Goal: Obtain resource: Obtain resource

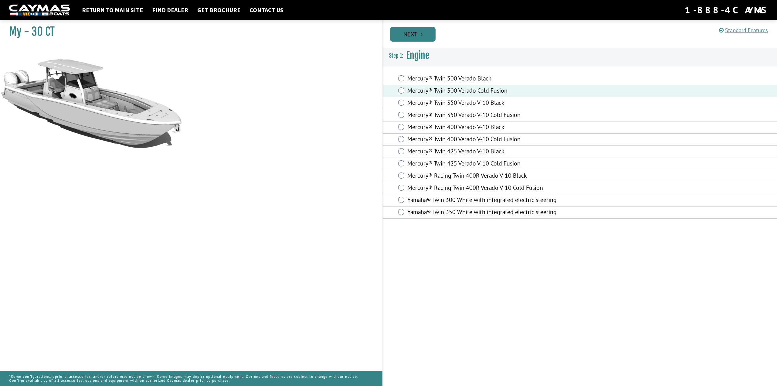
click at [417, 37] on link "Next" at bounding box center [413, 34] width 46 height 15
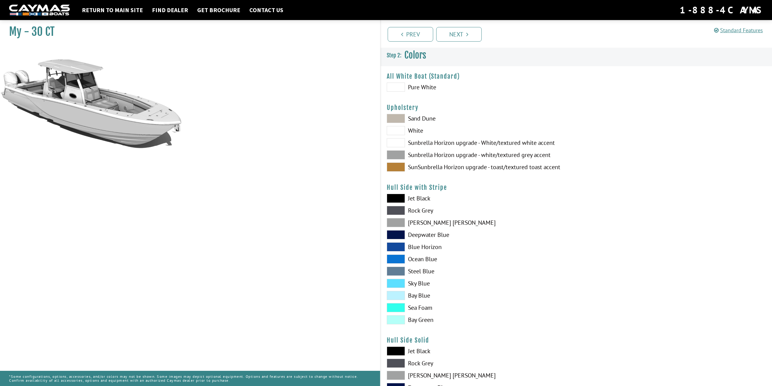
click at [394, 86] on span at bounding box center [396, 87] width 18 height 9
click at [395, 154] on span at bounding box center [396, 154] width 18 height 9
click at [397, 168] on span at bounding box center [396, 166] width 18 height 9
click at [397, 119] on span at bounding box center [396, 118] width 18 height 9
click at [397, 130] on span at bounding box center [396, 130] width 18 height 9
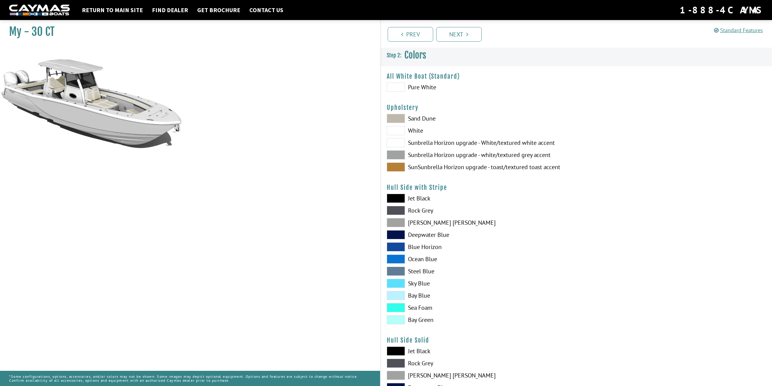
click at [397, 142] on span at bounding box center [396, 142] width 18 height 9
click at [396, 154] on span at bounding box center [396, 154] width 18 height 9
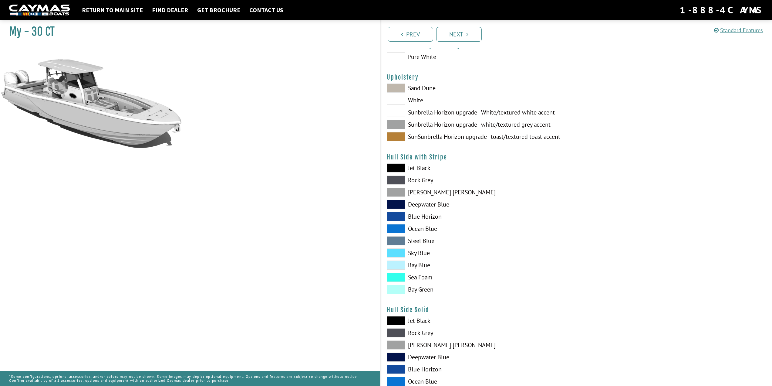
click at [402, 165] on span at bounding box center [396, 167] width 18 height 9
click at [399, 179] on span at bounding box center [396, 179] width 18 height 9
click at [399, 181] on span at bounding box center [396, 179] width 18 height 9
click at [397, 195] on span at bounding box center [396, 192] width 18 height 9
click at [395, 204] on span at bounding box center [396, 204] width 18 height 9
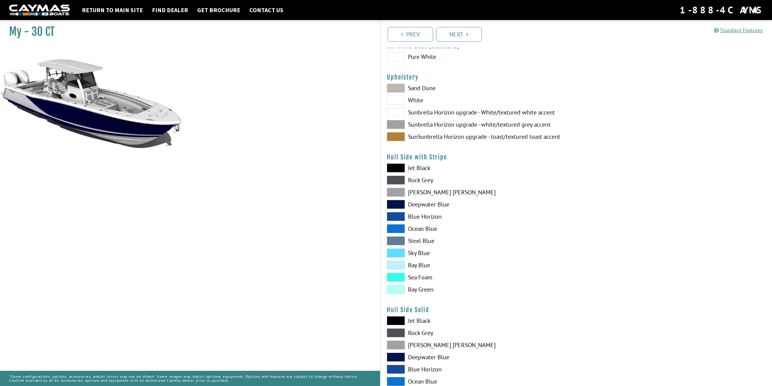
click at [393, 217] on span at bounding box center [396, 216] width 18 height 9
click at [392, 228] on span at bounding box center [396, 228] width 18 height 9
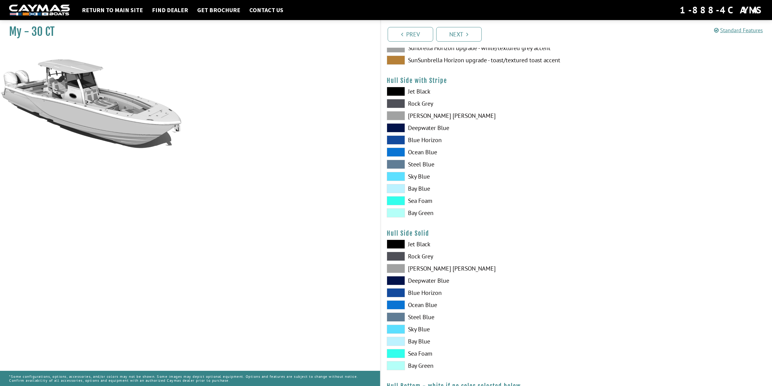
scroll to position [121, 0]
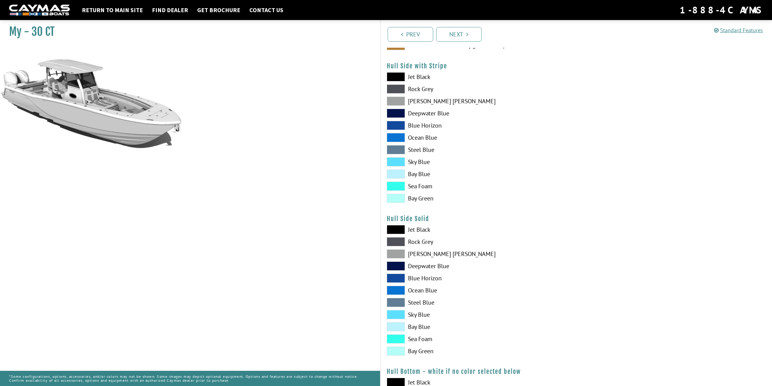
click at [400, 150] on span at bounding box center [396, 149] width 18 height 9
click at [396, 161] on span at bounding box center [396, 161] width 18 height 9
click at [396, 175] on span at bounding box center [396, 173] width 18 height 9
click at [396, 187] on span at bounding box center [396, 185] width 18 height 9
click at [396, 198] on span at bounding box center [396, 198] width 18 height 9
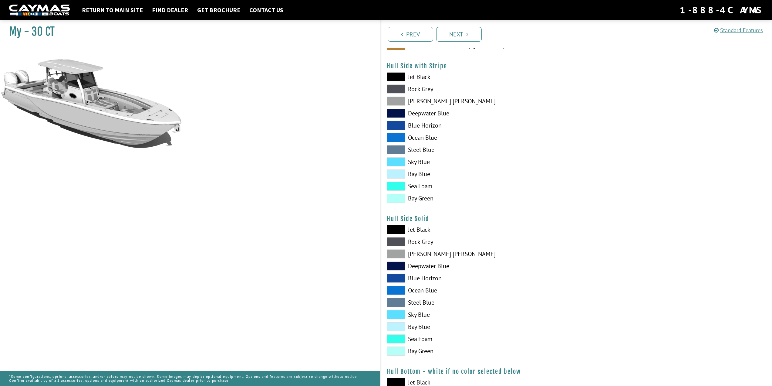
click at [398, 114] on span at bounding box center [396, 113] width 18 height 9
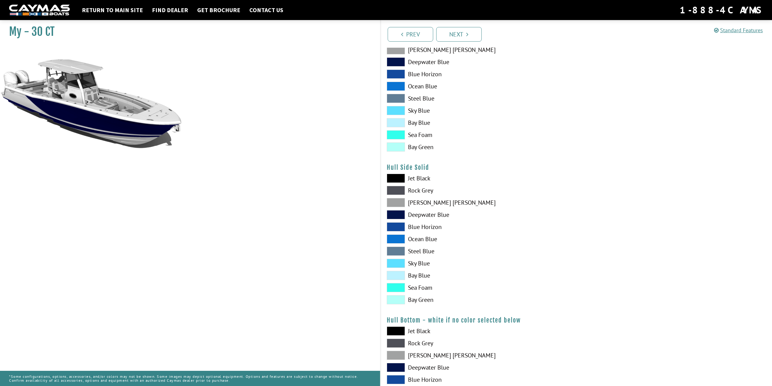
scroll to position [182, 0]
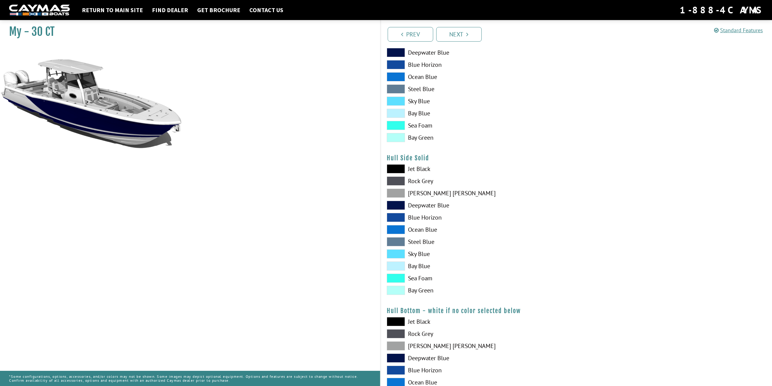
click at [397, 166] on span at bounding box center [396, 168] width 18 height 9
click at [397, 182] on span at bounding box center [396, 180] width 18 height 9
click at [397, 192] on span at bounding box center [396, 192] width 18 height 9
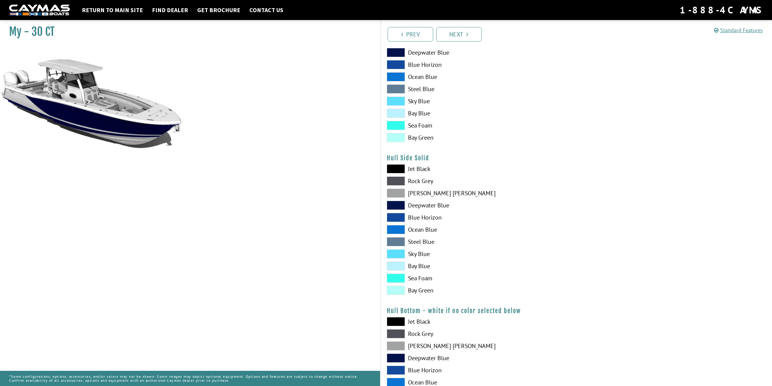
click at [399, 228] on span at bounding box center [396, 229] width 18 height 9
click at [399, 216] on span at bounding box center [396, 217] width 18 height 9
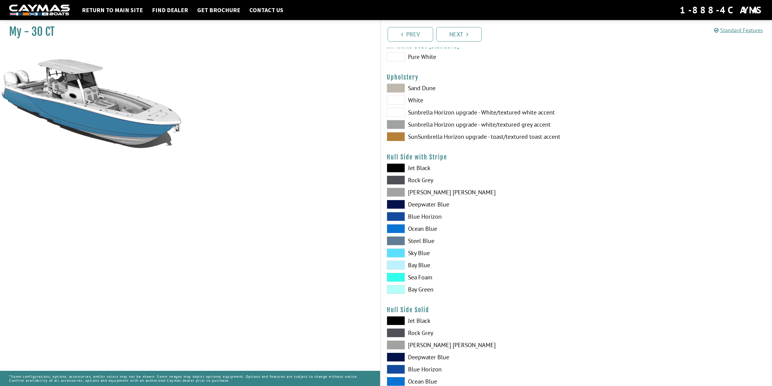
scroll to position [61, 0]
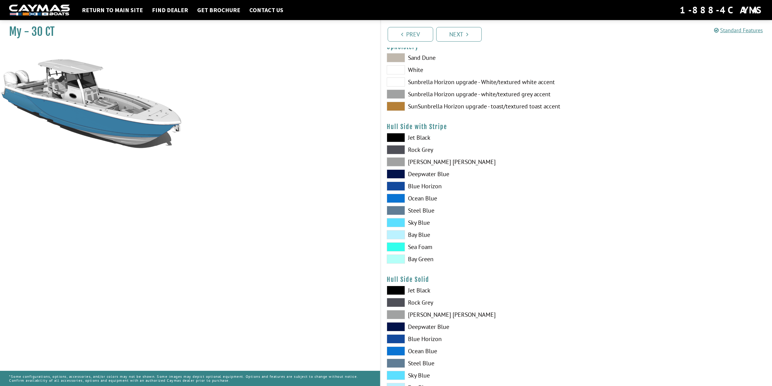
click at [396, 175] on span at bounding box center [396, 173] width 18 height 9
click at [396, 289] on span at bounding box center [396, 290] width 18 height 9
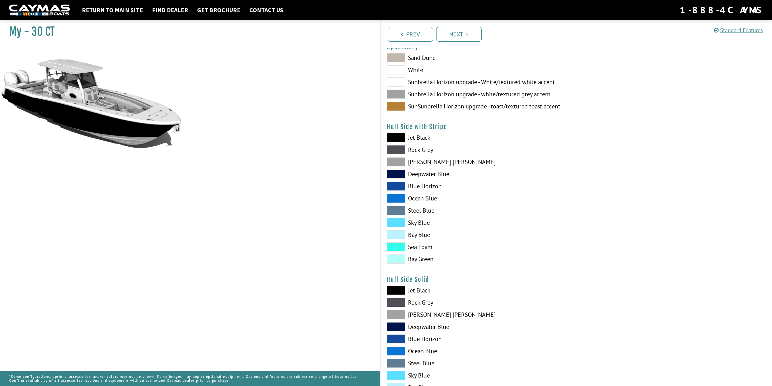
drag, startPoint x: 466, startPoint y: 289, endPoint x: 469, endPoint y: 289, distance: 3.6
click at [469, 289] on label "Jet Black" at bounding box center [479, 290] width 184 height 9
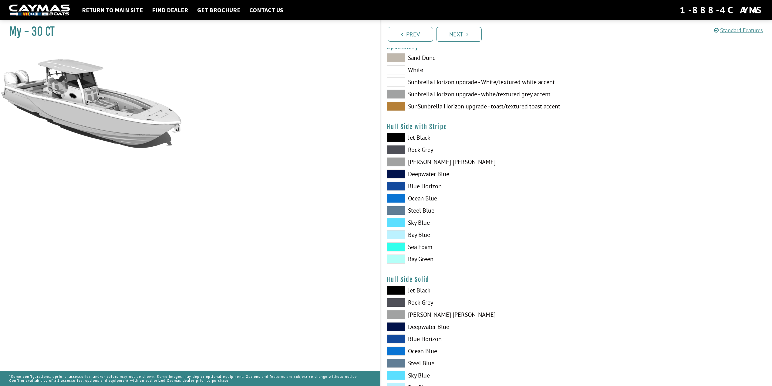
click at [395, 135] on span at bounding box center [396, 137] width 18 height 9
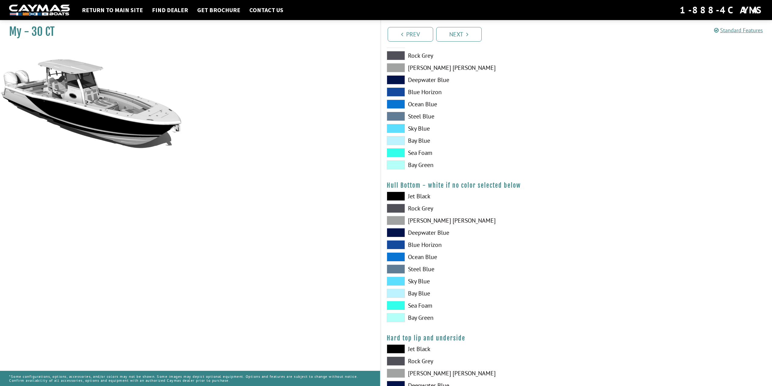
scroll to position [334, 0]
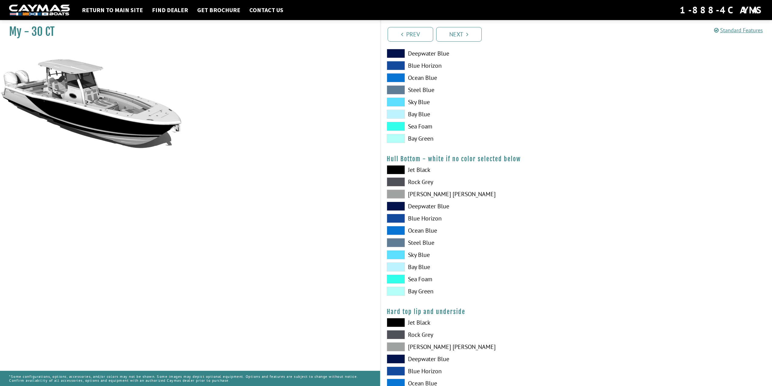
click at [399, 168] on span at bounding box center [396, 169] width 18 height 9
click at [398, 180] on span at bounding box center [396, 181] width 18 height 9
click at [396, 194] on span at bounding box center [396, 193] width 18 height 9
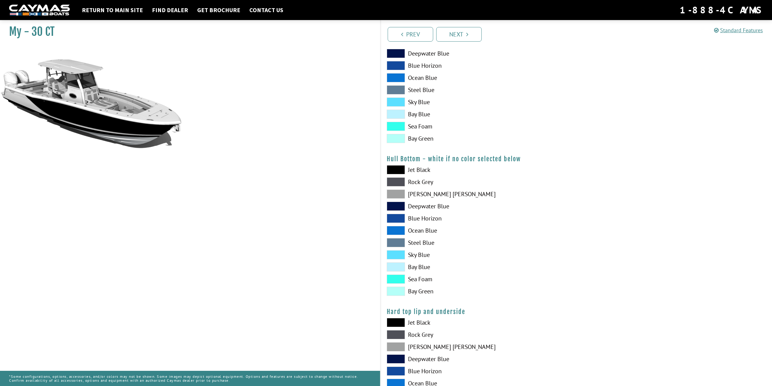
click at [396, 194] on span at bounding box center [396, 193] width 18 height 9
click at [396, 207] on span at bounding box center [396, 206] width 18 height 9
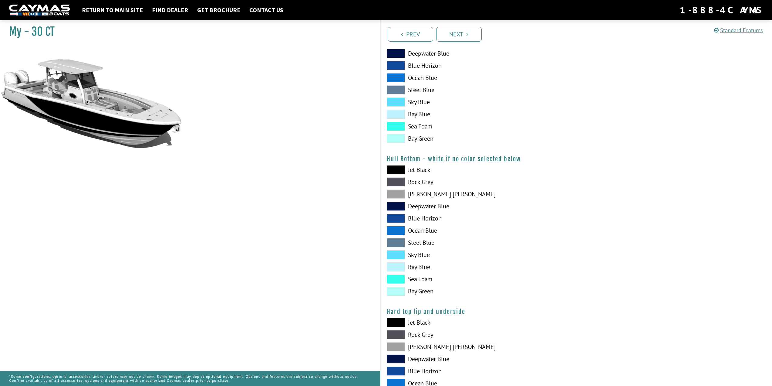
click at [395, 220] on span at bounding box center [396, 218] width 18 height 9
click at [395, 230] on span at bounding box center [396, 230] width 18 height 9
click at [394, 242] on span at bounding box center [396, 242] width 18 height 9
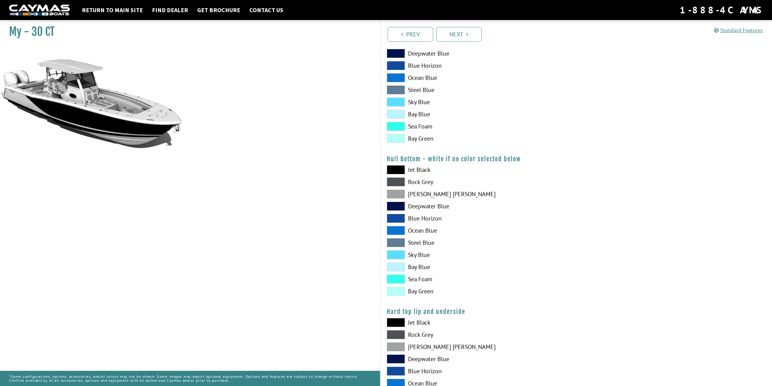
click at [394, 242] on span at bounding box center [396, 242] width 18 height 9
click at [395, 253] on span at bounding box center [396, 254] width 18 height 9
click at [399, 207] on span at bounding box center [396, 206] width 18 height 9
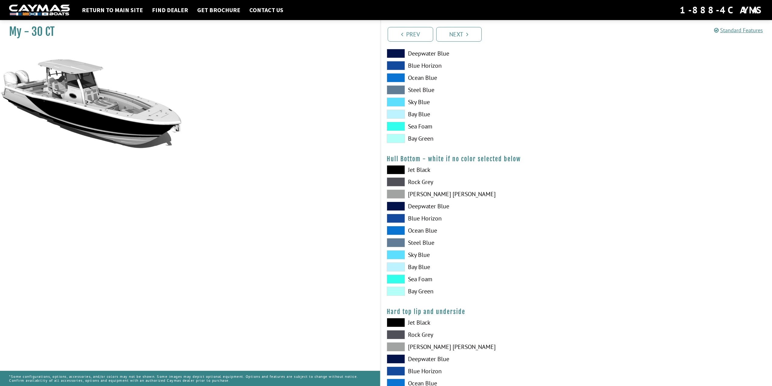
click at [396, 170] on span at bounding box center [396, 169] width 18 height 9
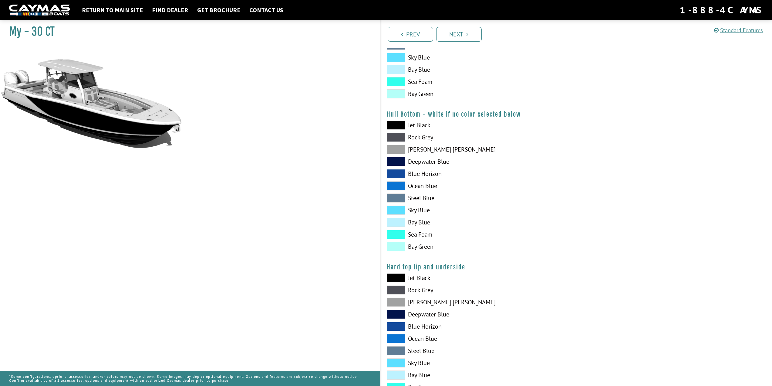
scroll to position [455, 0]
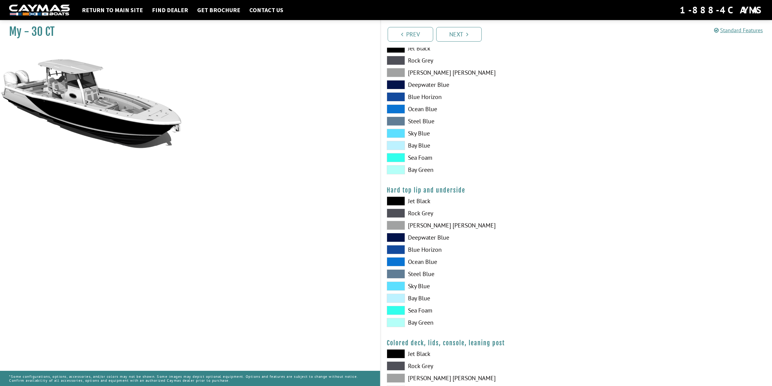
click at [395, 198] on span at bounding box center [396, 200] width 18 height 9
click at [396, 238] on span at bounding box center [396, 237] width 18 height 9
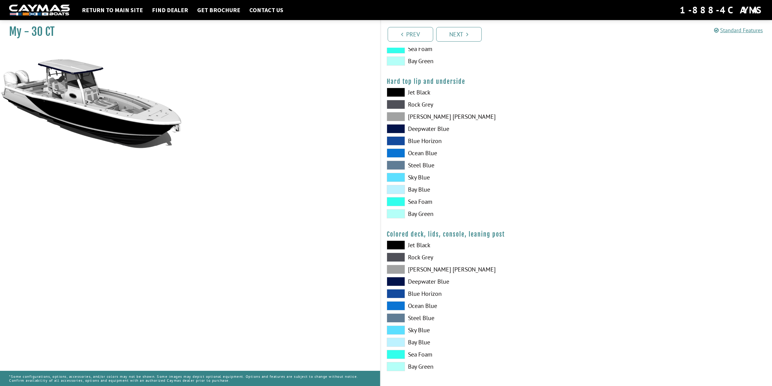
scroll to position [567, 0]
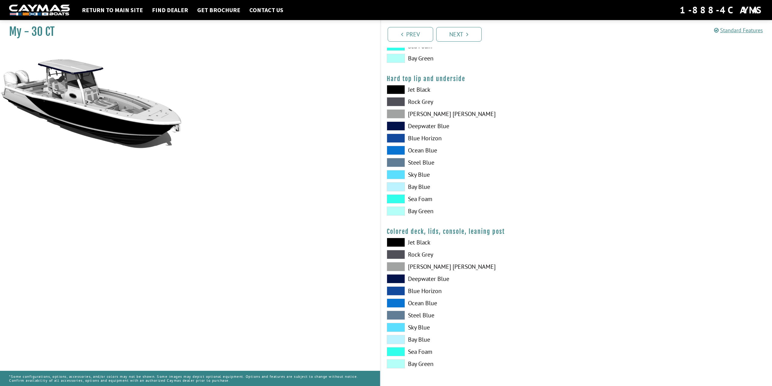
click at [394, 277] on span at bounding box center [396, 278] width 18 height 9
click at [393, 238] on div "Colored deck, lids, console, leaning post Please select color. Jet Black Rock G…" at bounding box center [577, 300] width 380 height 144
click at [393, 240] on span at bounding box center [396, 242] width 18 height 9
click at [397, 245] on span at bounding box center [396, 242] width 18 height 9
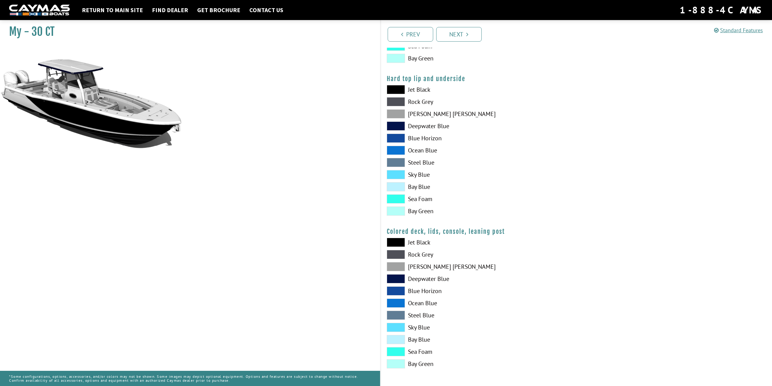
click at [397, 254] on span at bounding box center [396, 254] width 18 height 9
click at [396, 278] on span at bounding box center [396, 278] width 18 height 9
click at [396, 290] on span at bounding box center [396, 290] width 18 height 9
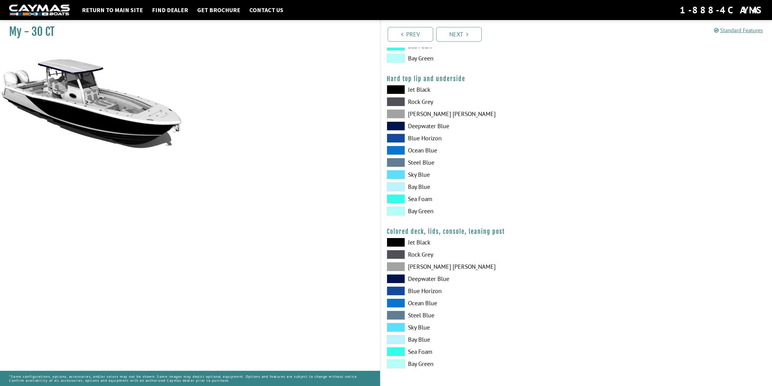
click at [396, 290] on span at bounding box center [396, 290] width 18 height 9
click at [395, 301] on span at bounding box center [396, 302] width 18 height 9
click at [465, 37] on link "Next" at bounding box center [459, 34] width 46 height 15
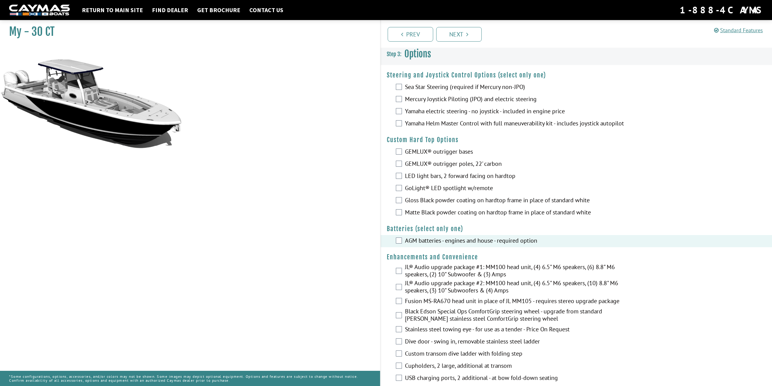
scroll to position [0, 0]
click at [452, 34] on link "Next" at bounding box center [459, 34] width 46 height 15
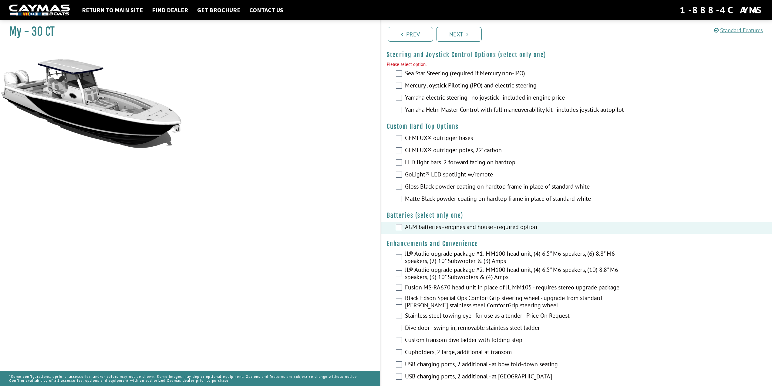
scroll to position [22, 0]
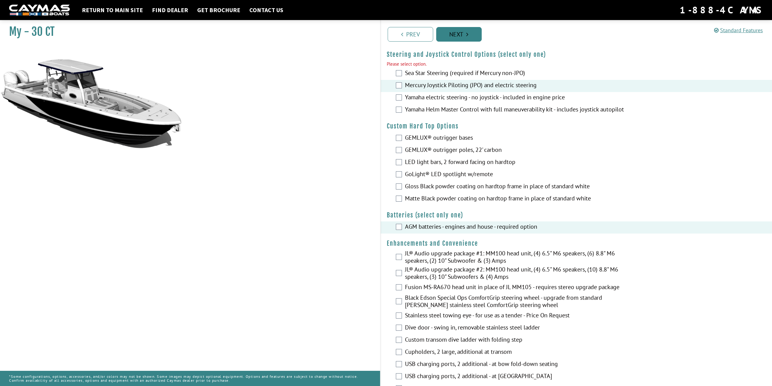
click at [449, 38] on link "Next" at bounding box center [459, 34] width 46 height 15
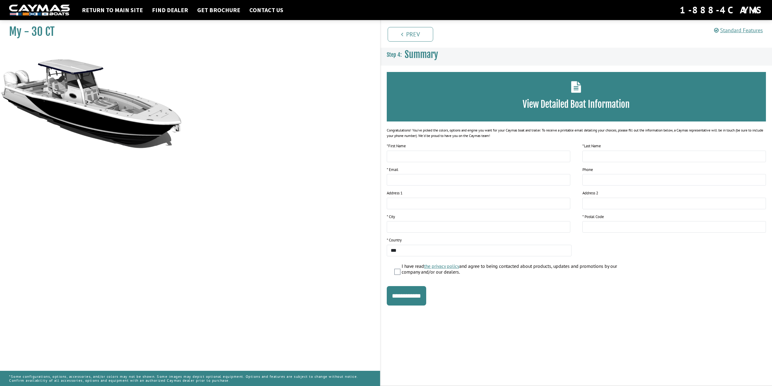
scroll to position [0, 0]
click at [411, 38] on link "Prev" at bounding box center [413, 34] width 46 height 15
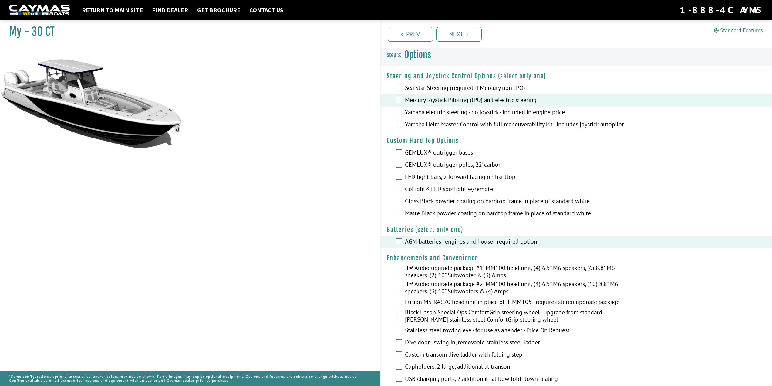
click at [737, 28] on link "Standard Features" at bounding box center [738, 30] width 49 height 7
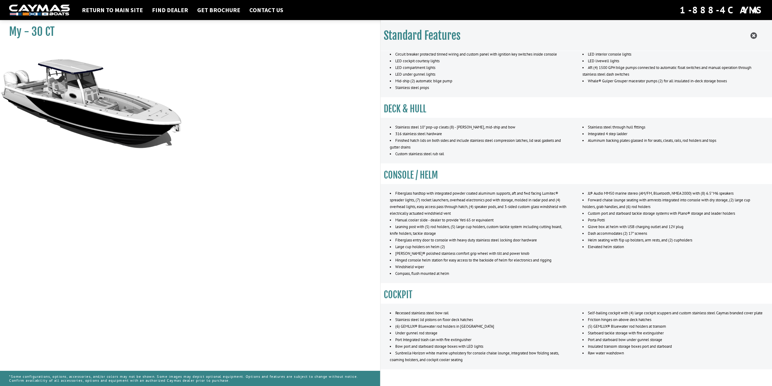
scroll to position [30, 0]
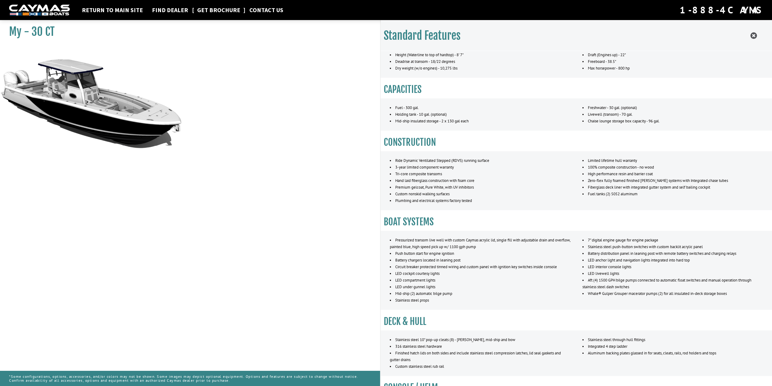
click at [225, 10] on link "Get Brochure" at bounding box center [218, 10] width 49 height 8
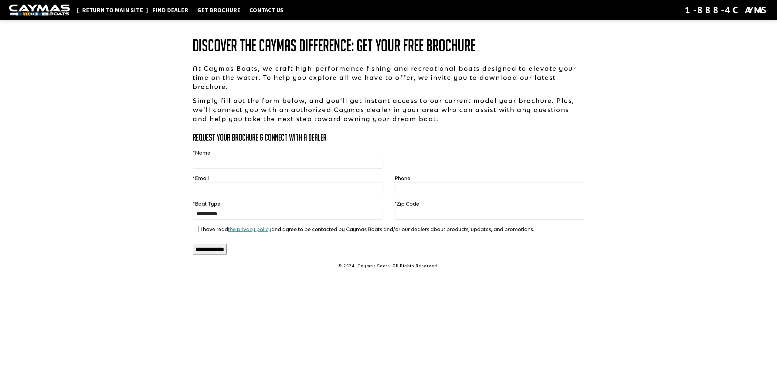
click at [102, 9] on link "Return to main site" at bounding box center [112, 10] width 67 height 8
